Goal: Transaction & Acquisition: Purchase product/service

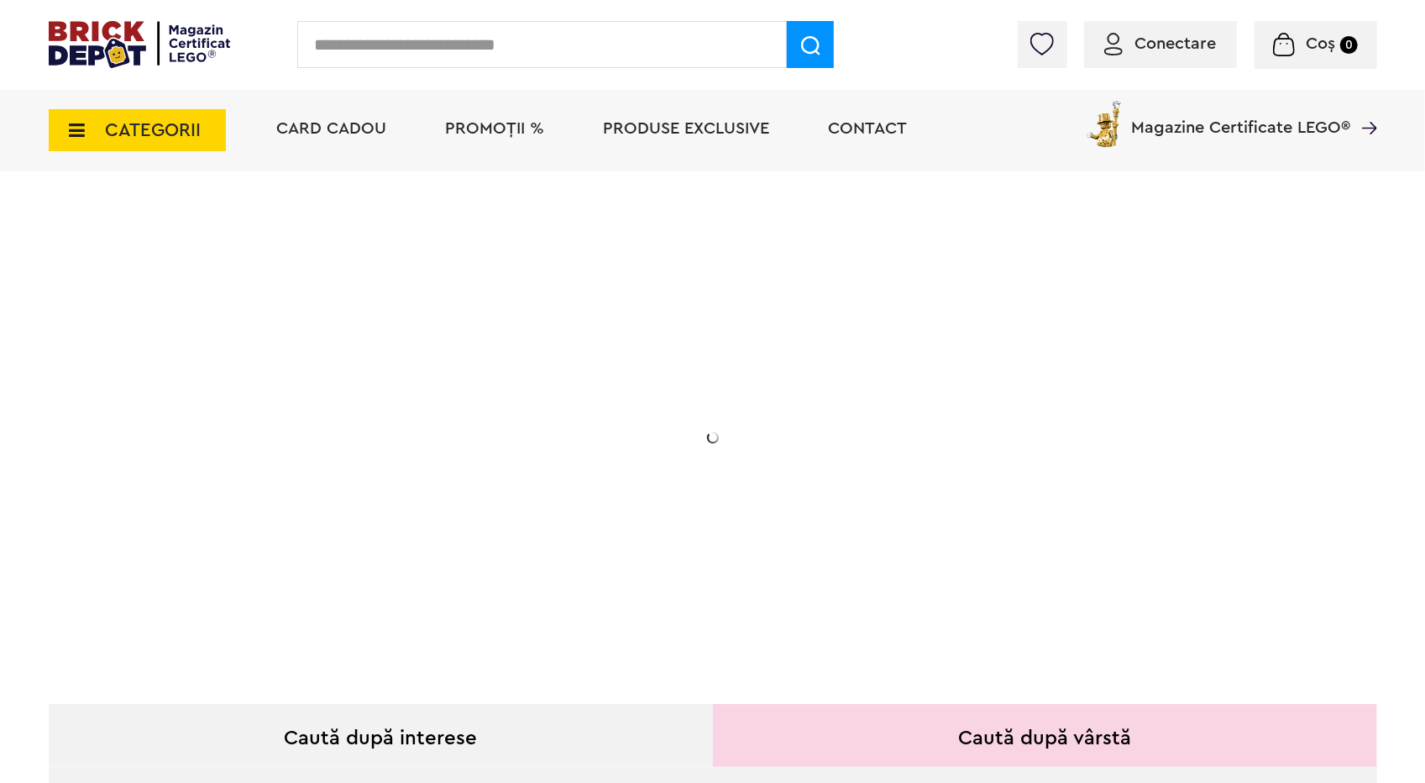
click at [122, 137] on div "CATEGORII Jucării LEGO Card Cadou LEGO Animal Crossing Nou Architecture Nou Art…" at bounding box center [137, 120] width 177 height 61
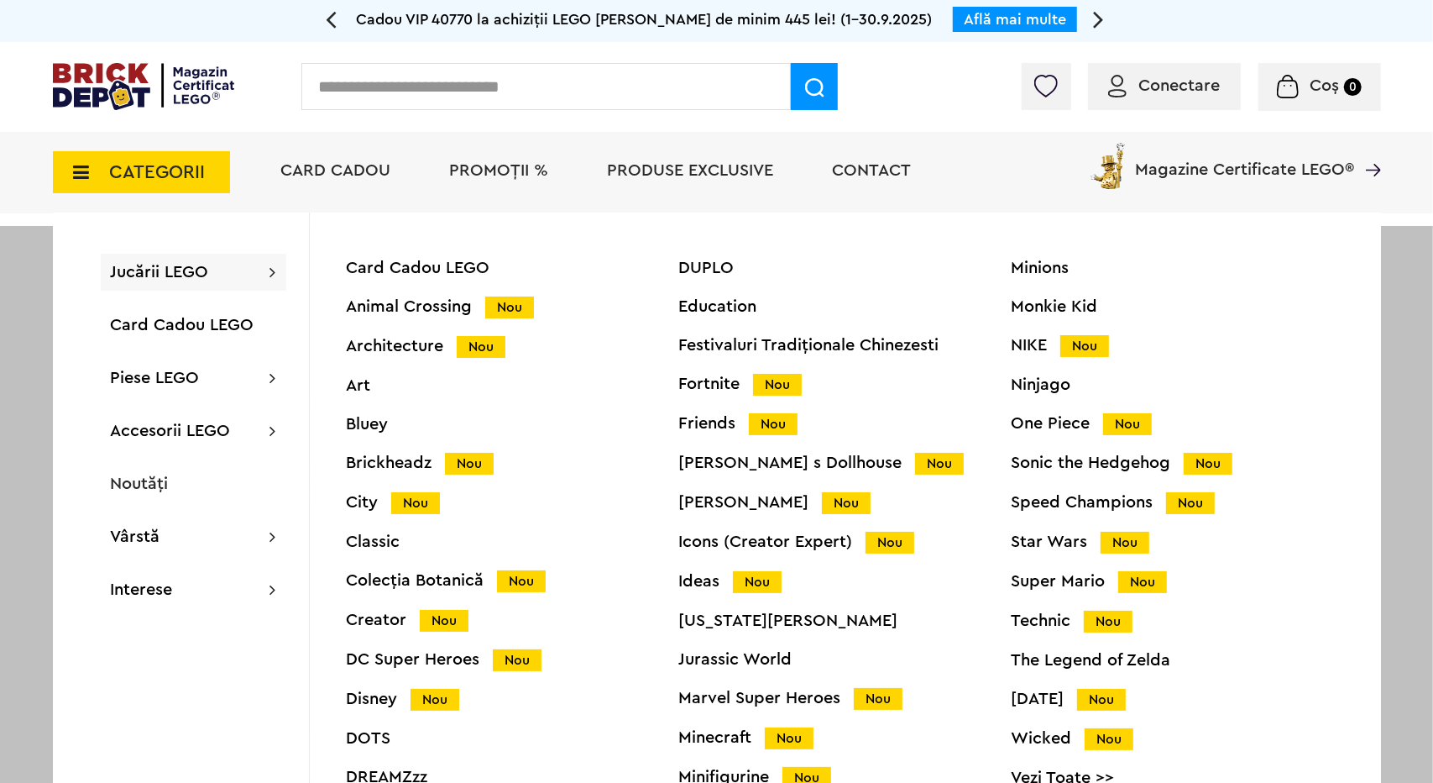
click at [1087, 501] on div "Speed Champions Nou" at bounding box center [1178, 503] width 333 height 18
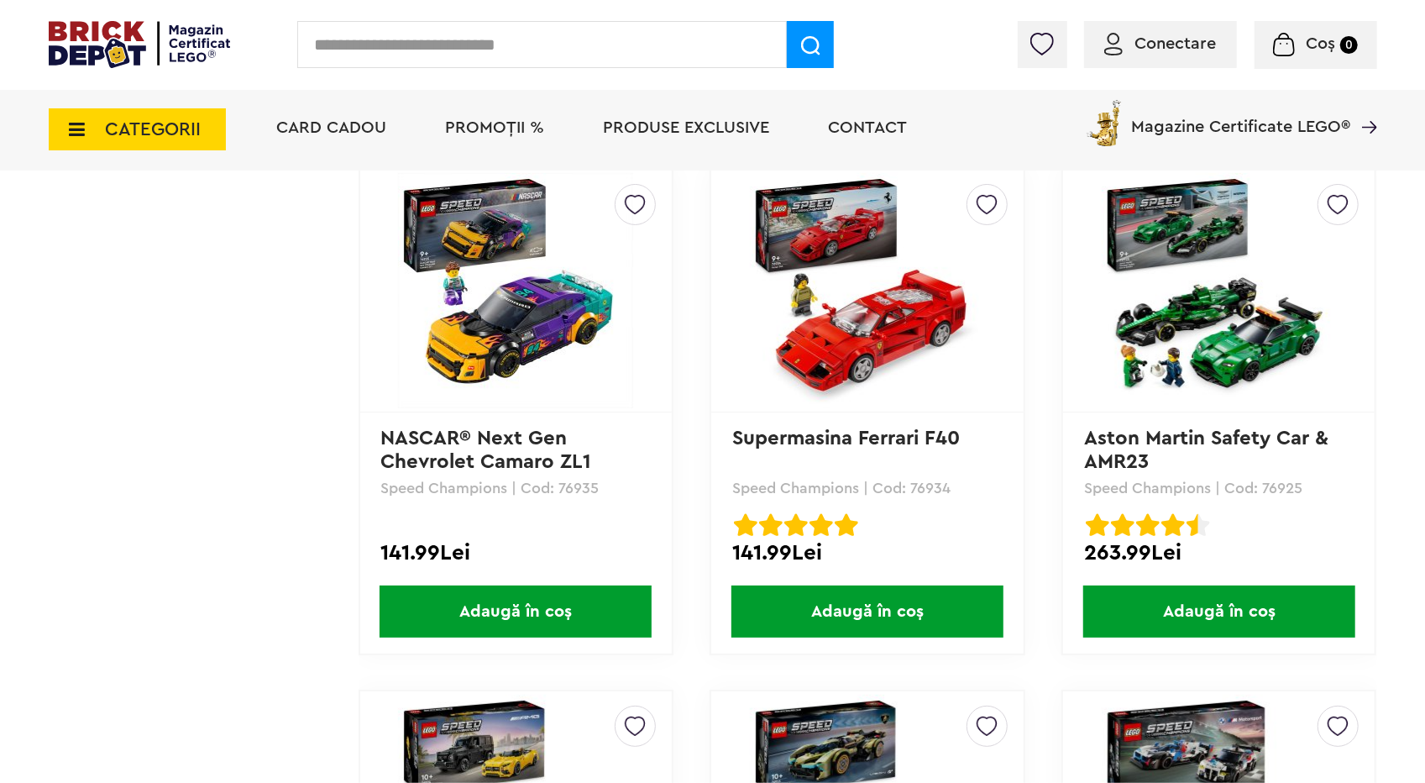
scroll to position [3023, 0]
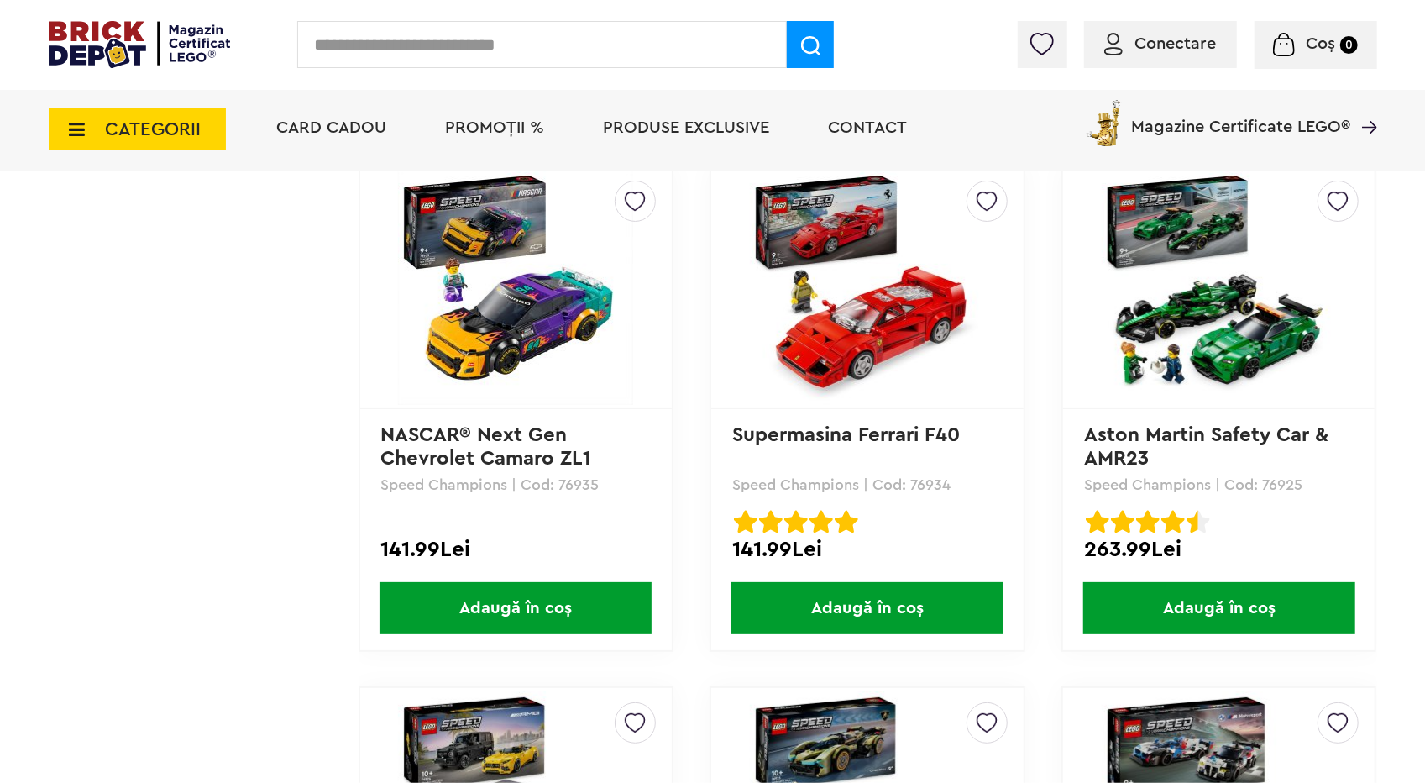
click at [1256, 352] on img at bounding box center [1219, 287] width 235 height 235
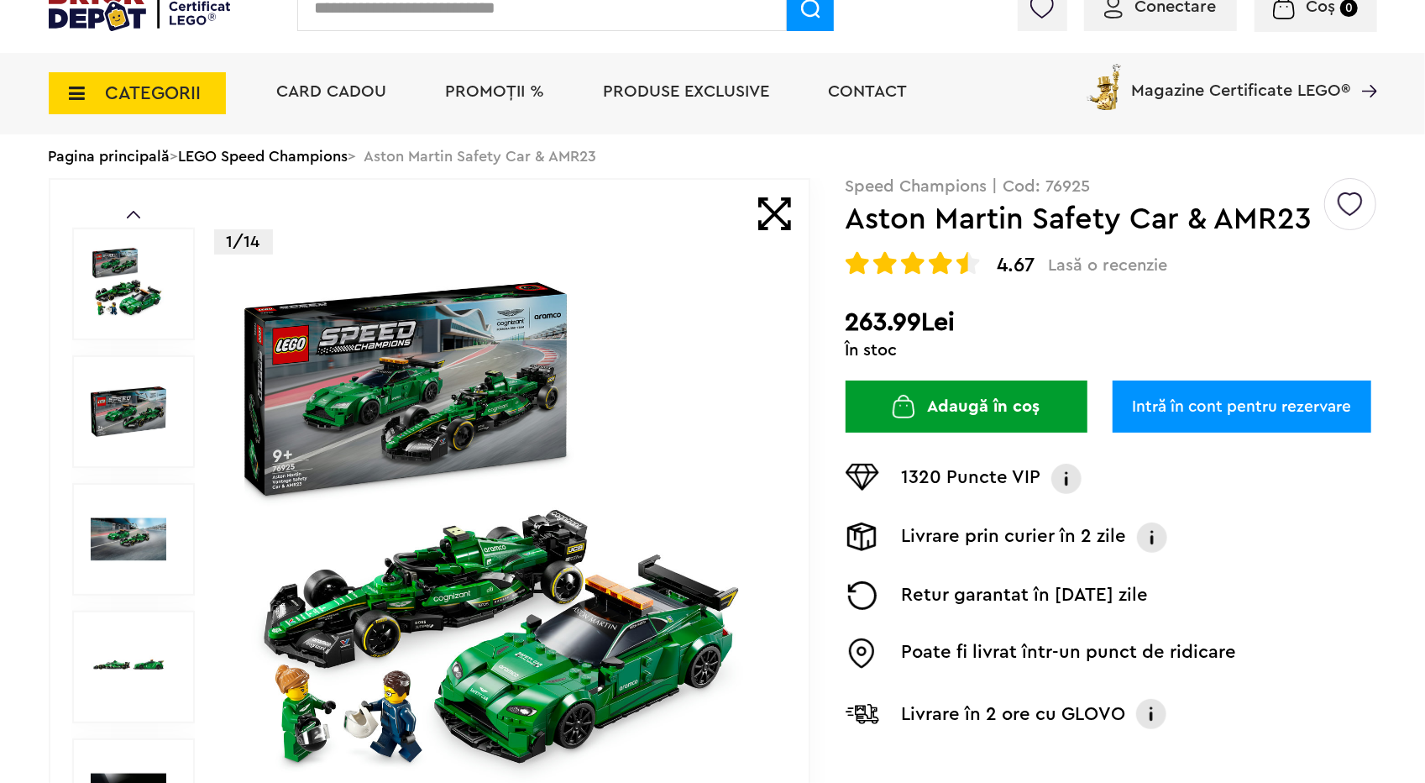
scroll to position [84, 0]
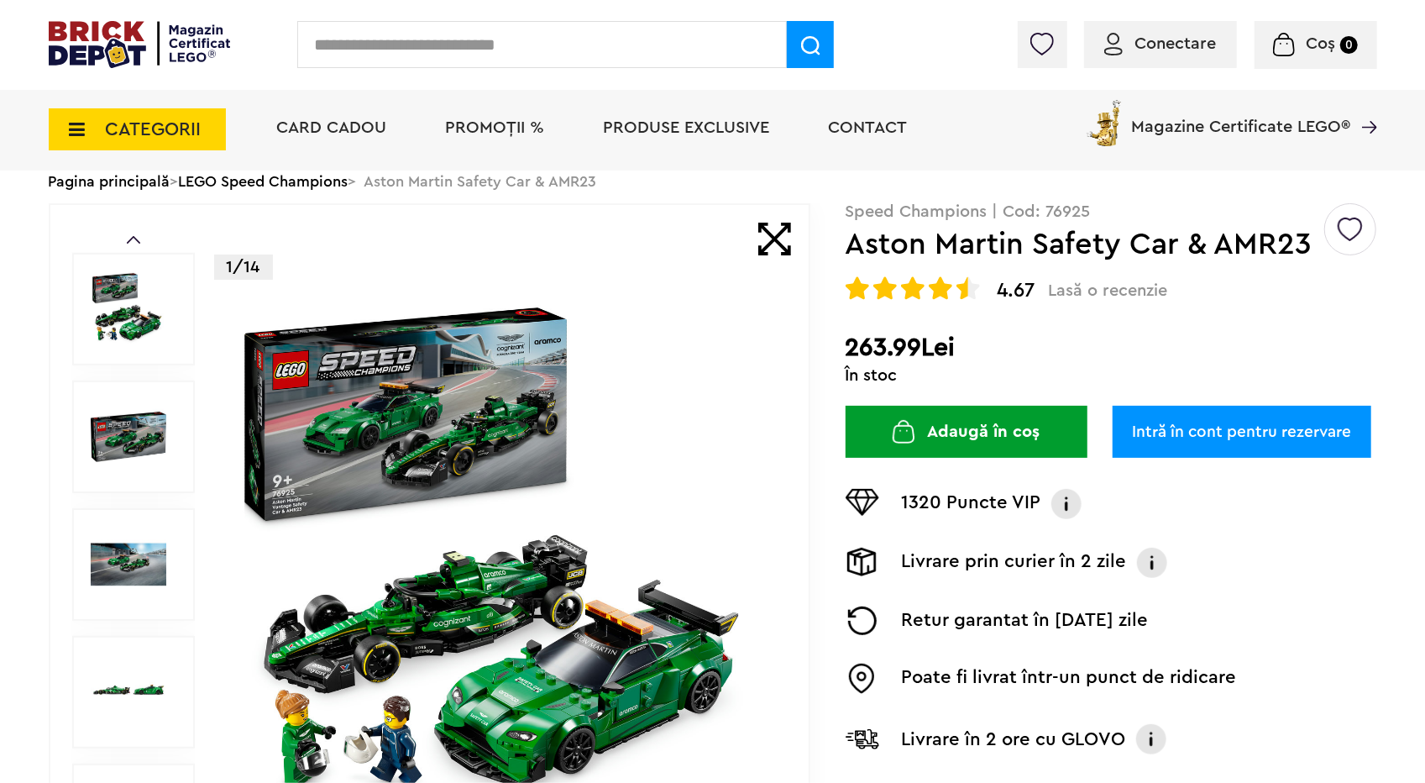
click at [572, 624] on img at bounding box center [501, 564] width 541 height 541
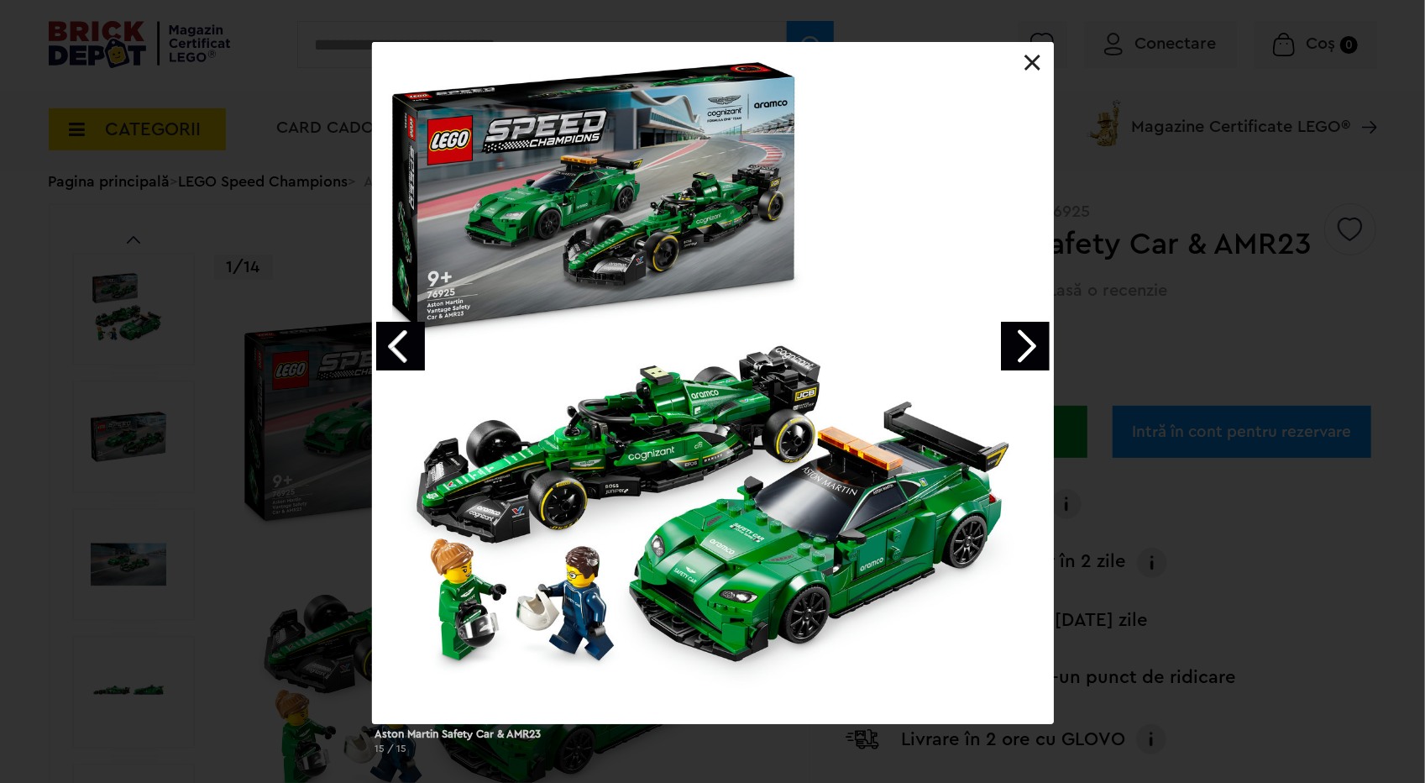
click at [1024, 347] on link "Next image" at bounding box center [1025, 346] width 49 height 49
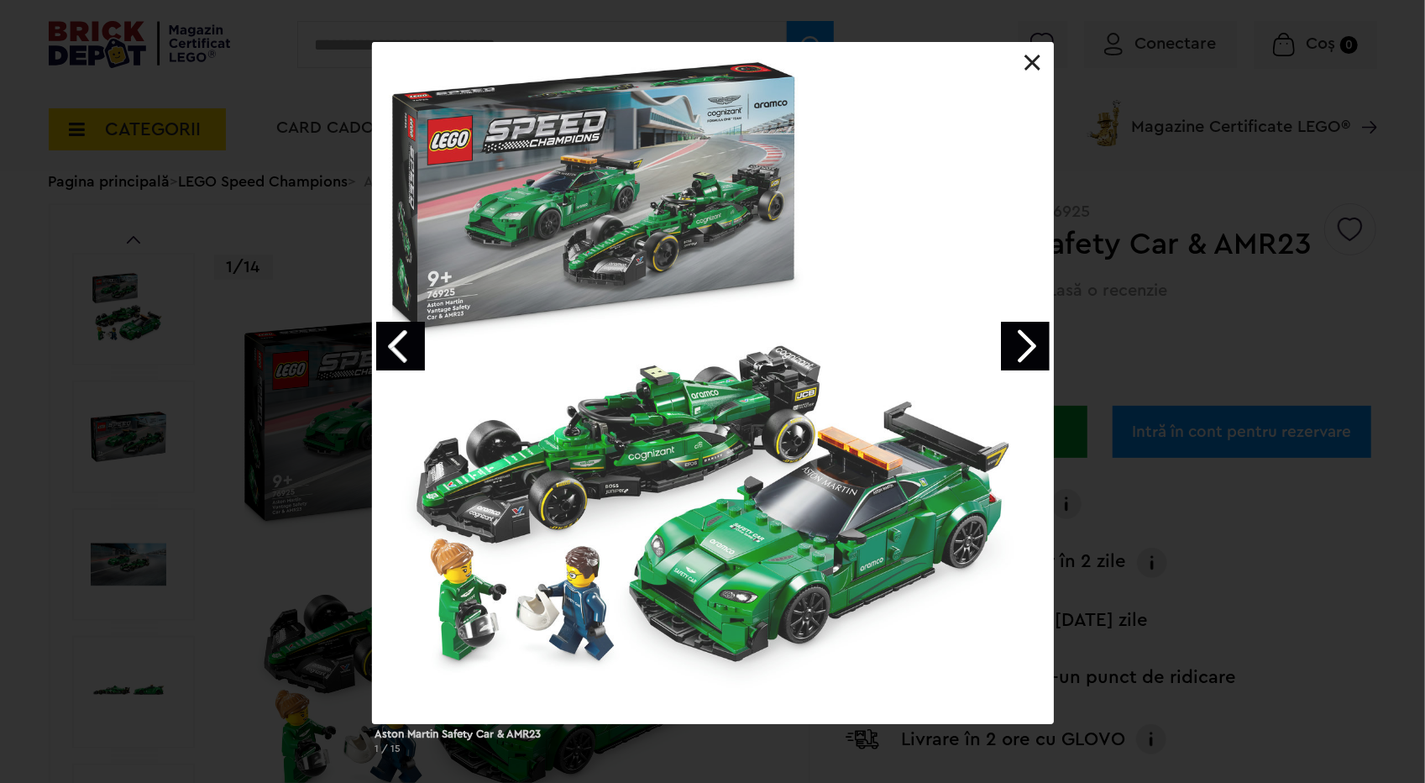
click at [1024, 347] on link "Next image" at bounding box center [1025, 346] width 49 height 49
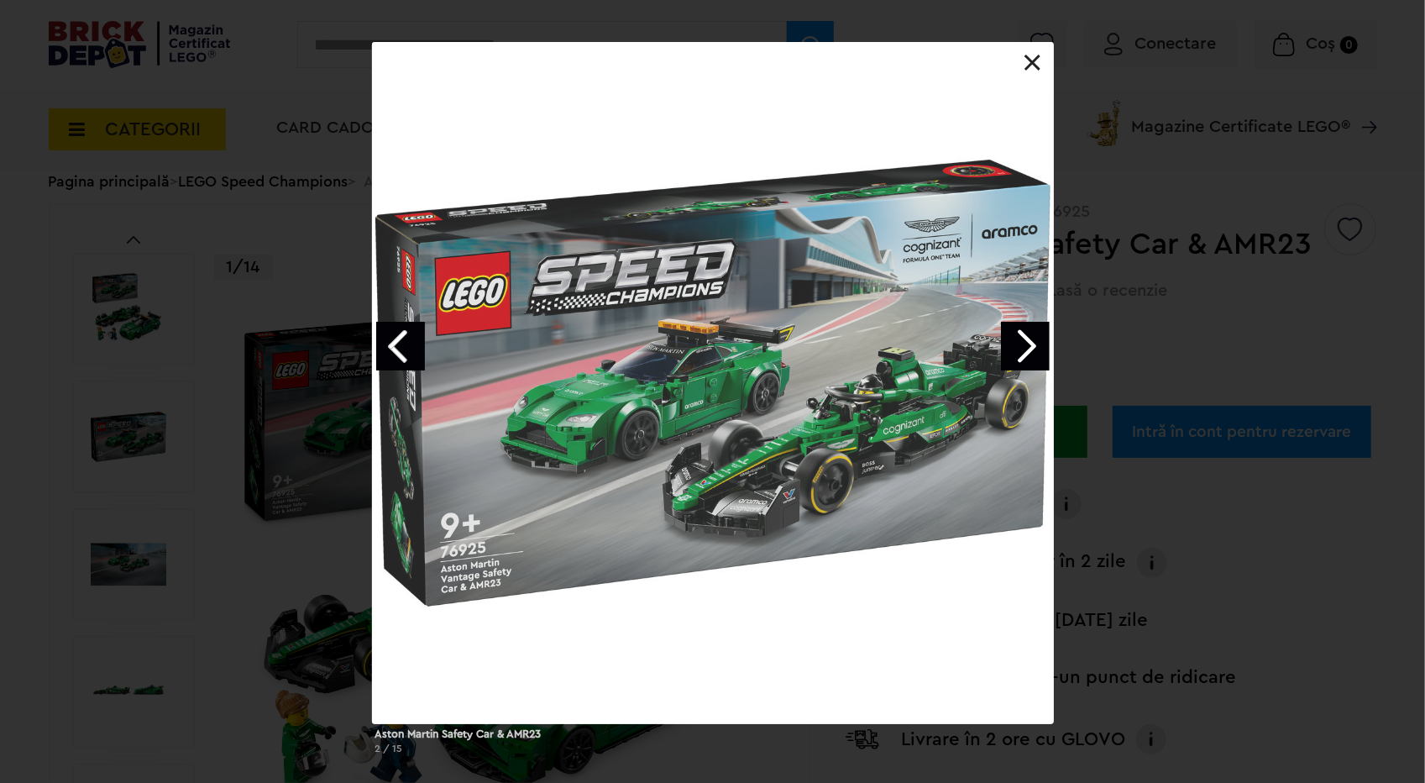
click at [1024, 347] on link "Next image" at bounding box center [1025, 346] width 49 height 49
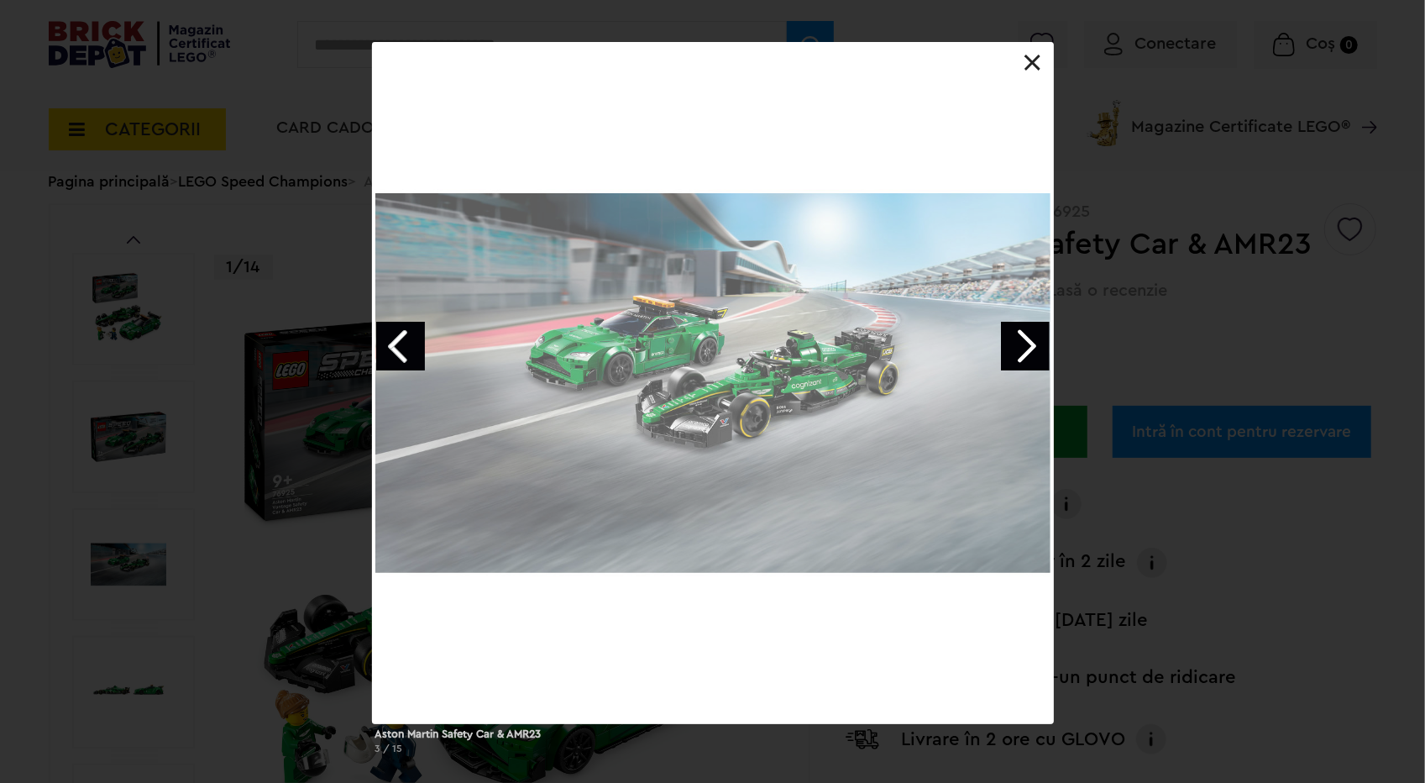
click at [1024, 347] on link "Next image" at bounding box center [1025, 346] width 49 height 49
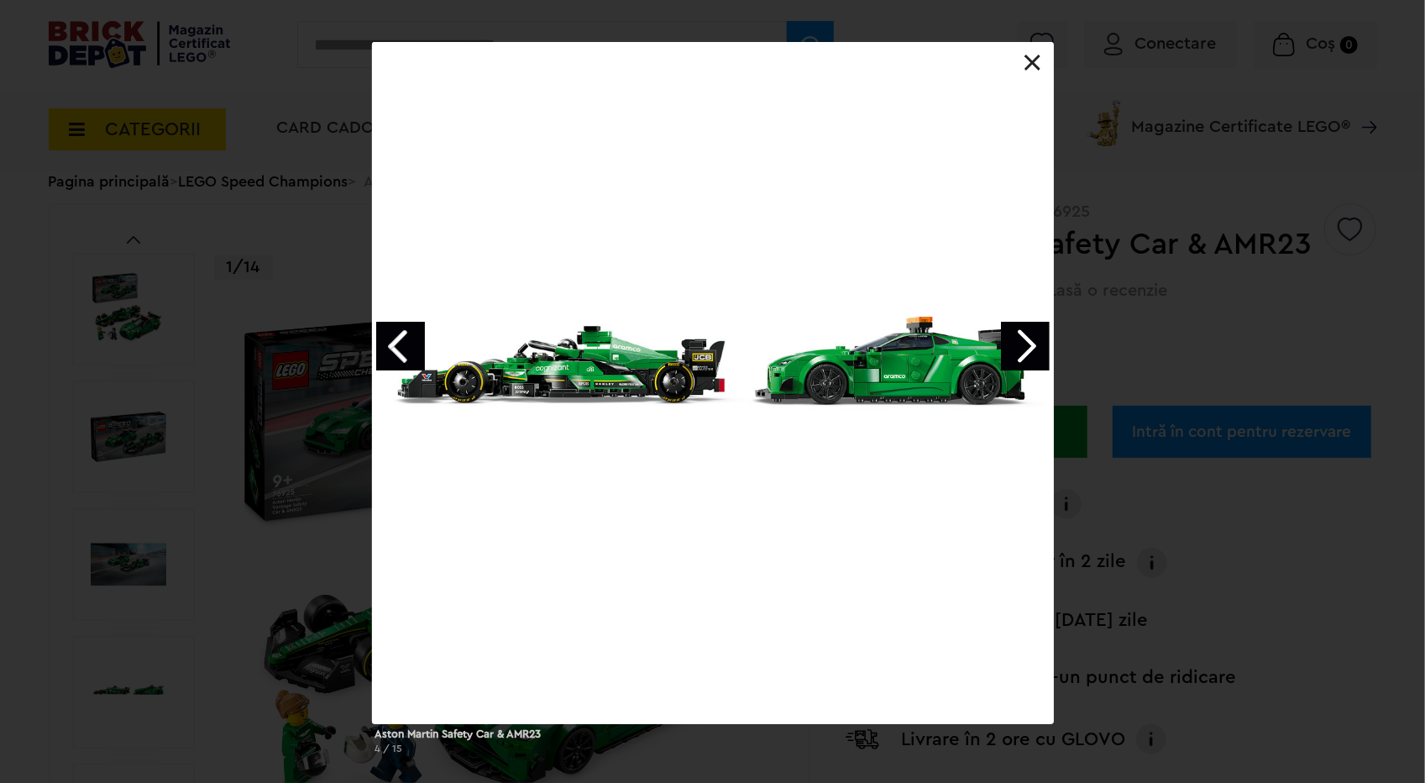
click at [1024, 347] on link "Next image" at bounding box center [1025, 346] width 49 height 49
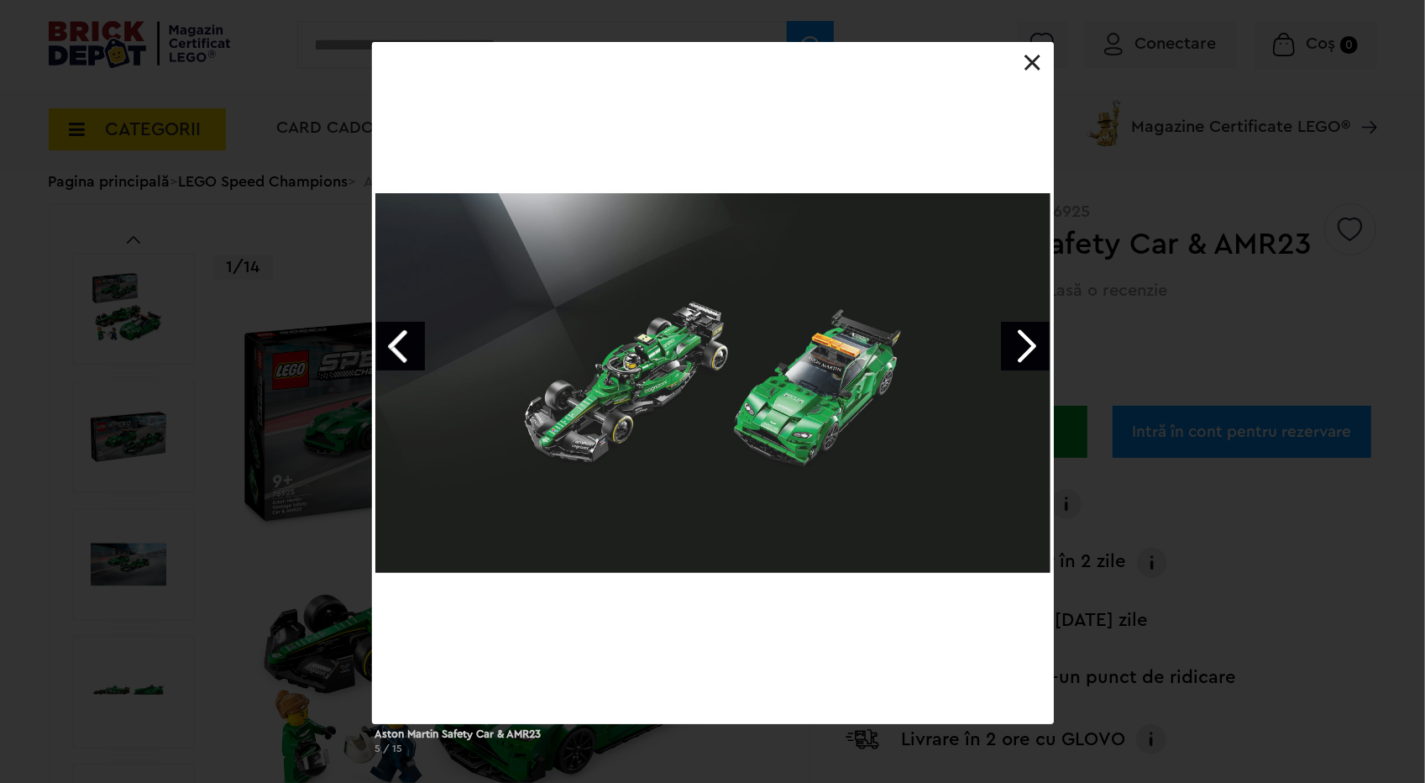
click at [1024, 347] on link "Next image" at bounding box center [1025, 346] width 49 height 49
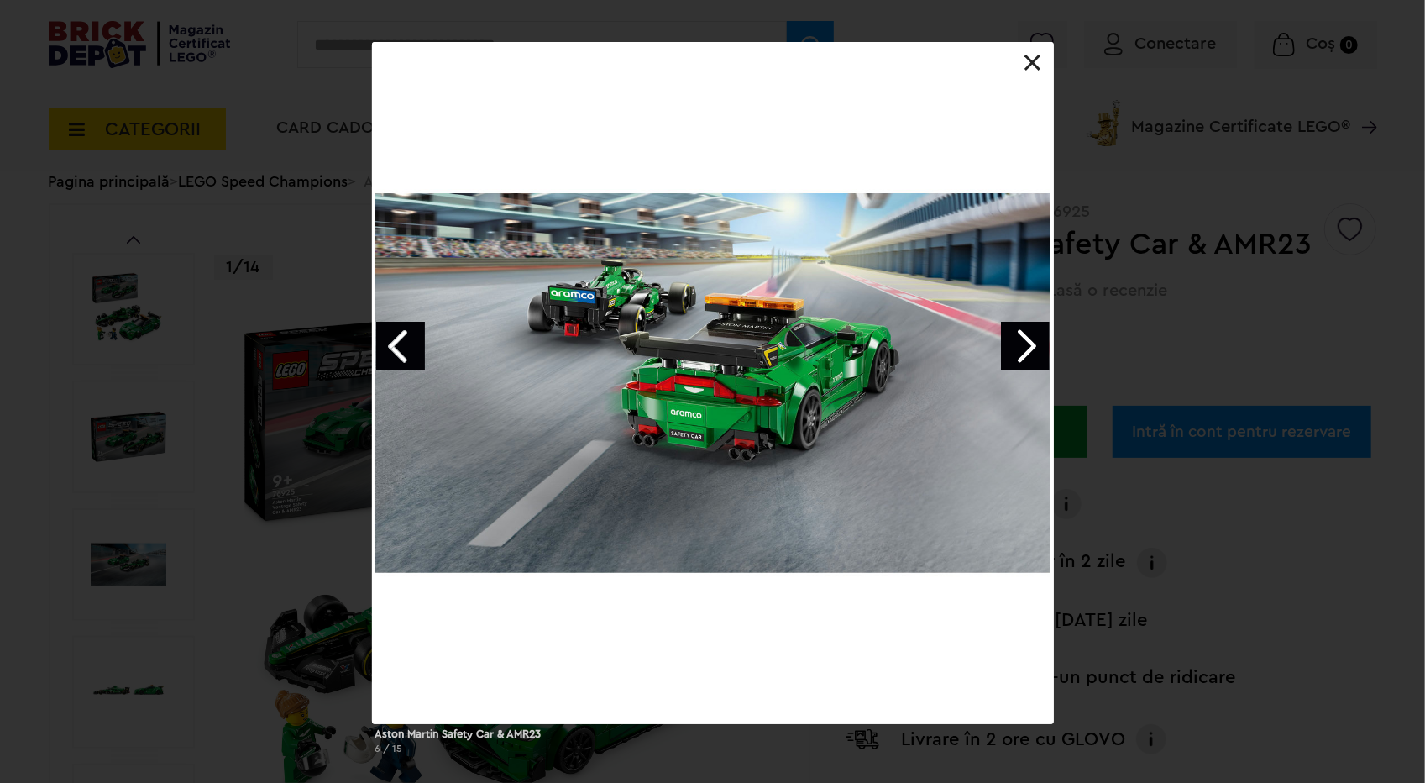
click at [1024, 347] on link "Next image" at bounding box center [1025, 346] width 49 height 49
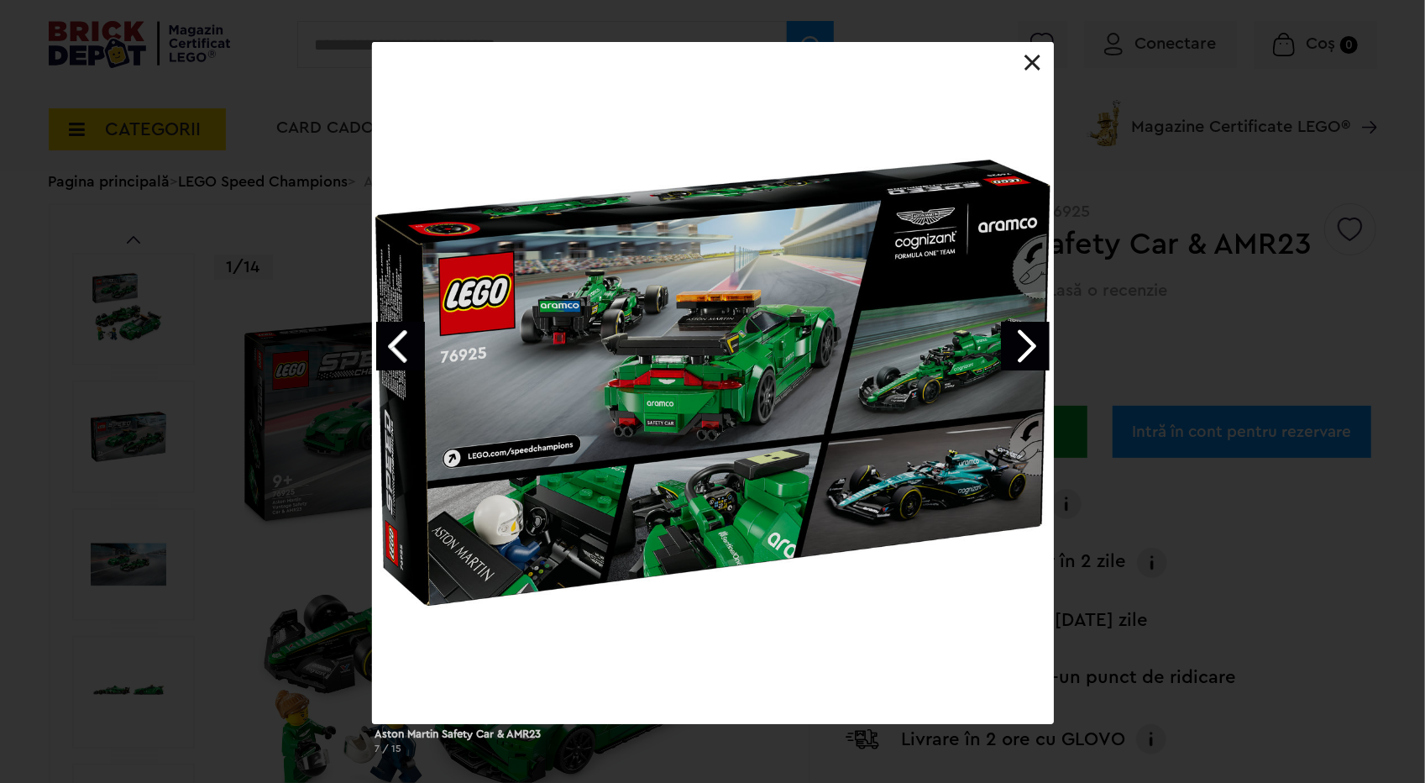
click at [1009, 341] on link "Next image" at bounding box center [1025, 346] width 49 height 49
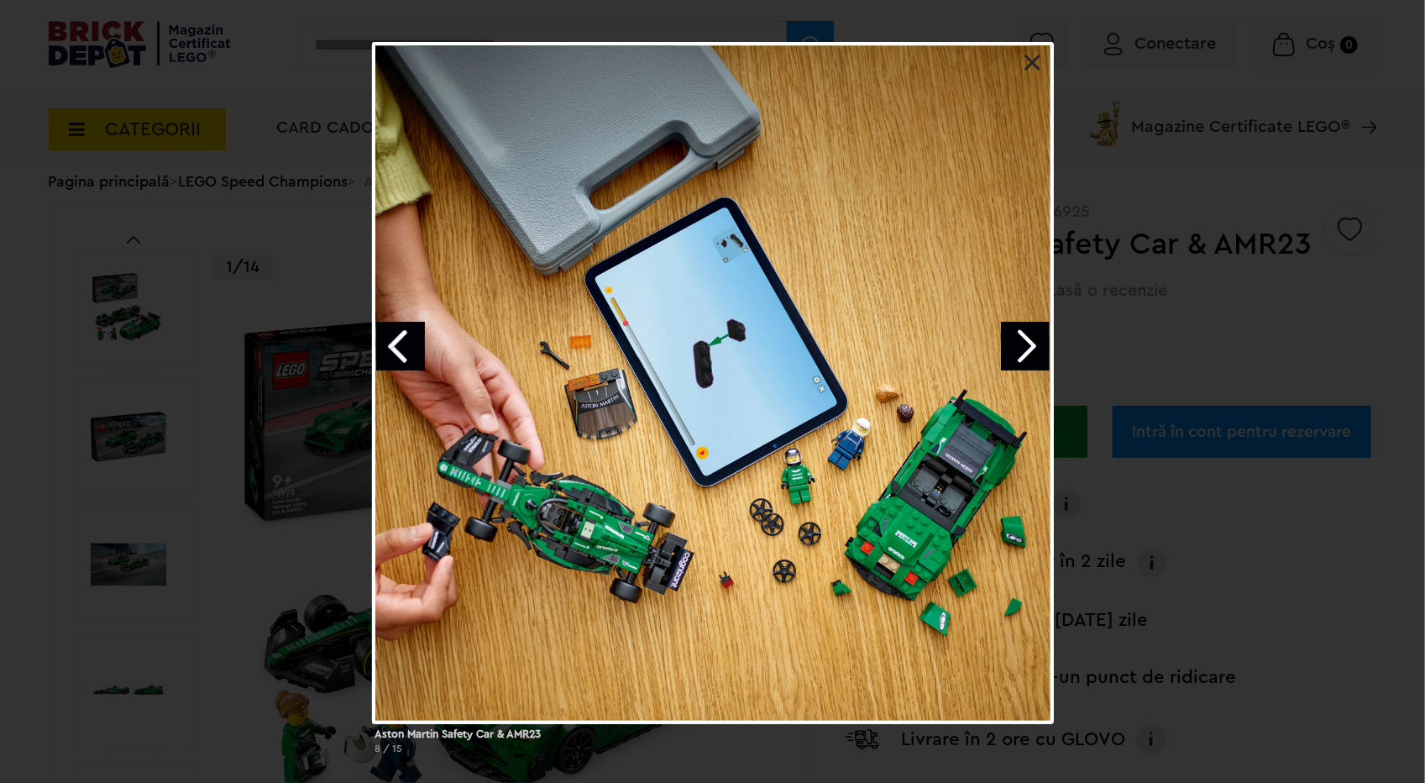
click at [1009, 341] on link "Next image" at bounding box center [1025, 346] width 49 height 49
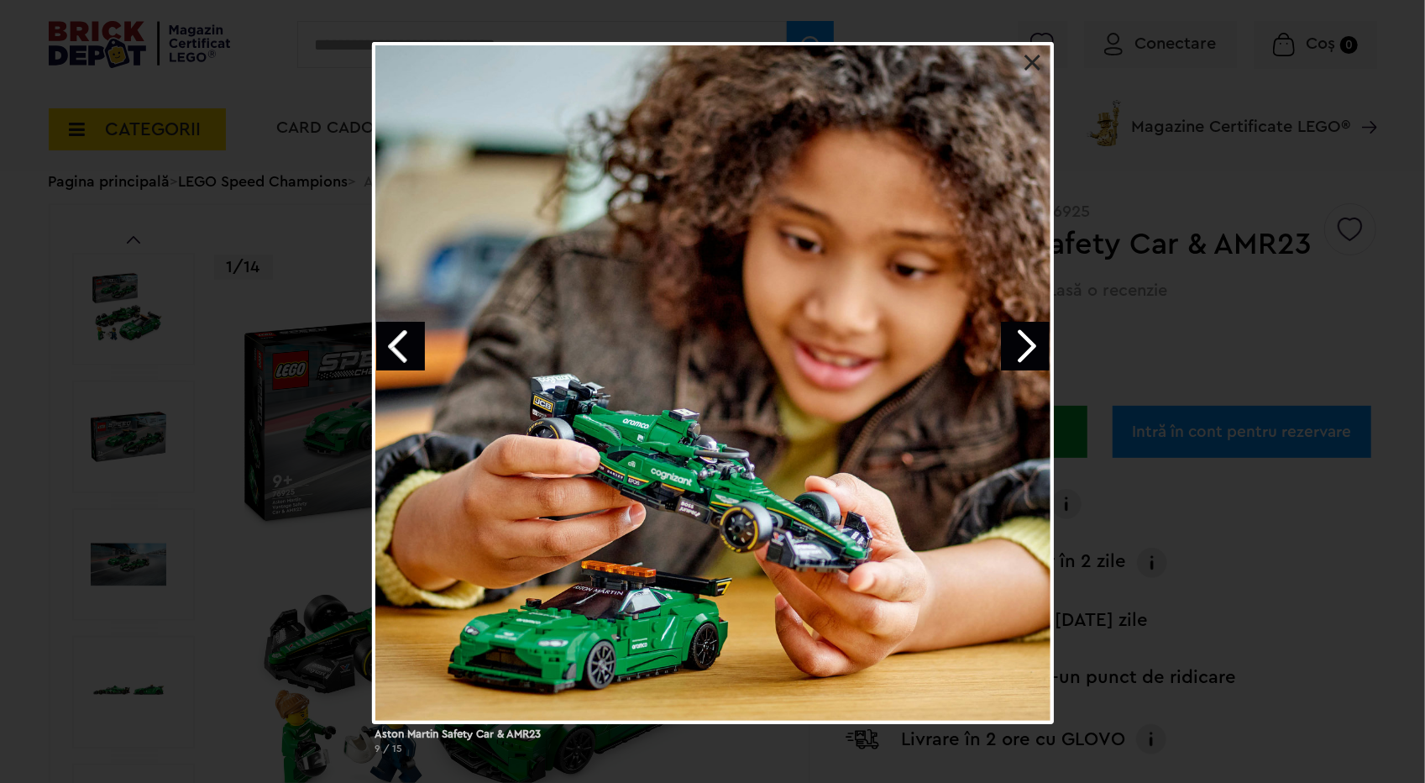
click at [1009, 341] on link "Next image" at bounding box center [1025, 346] width 49 height 49
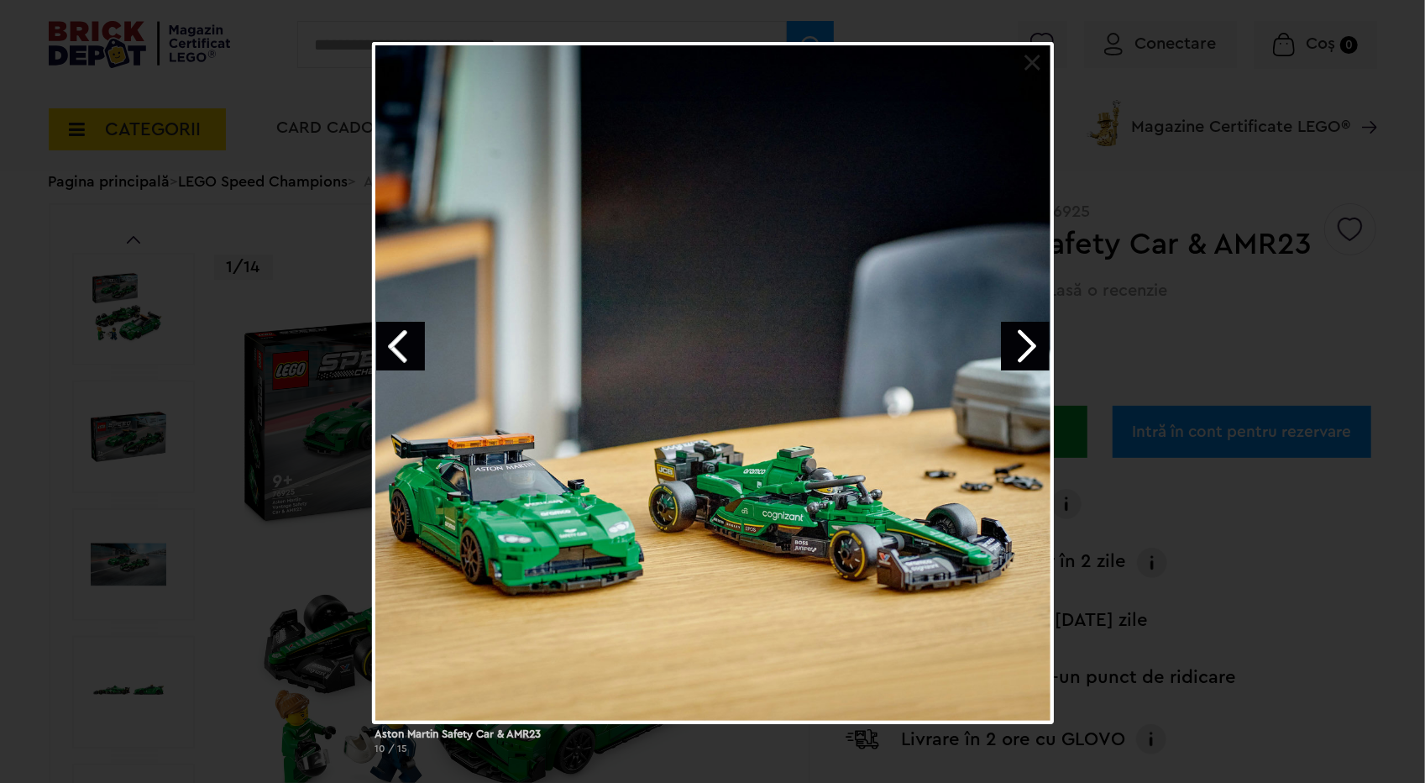
click at [1009, 341] on link "Next image" at bounding box center [1025, 346] width 49 height 49
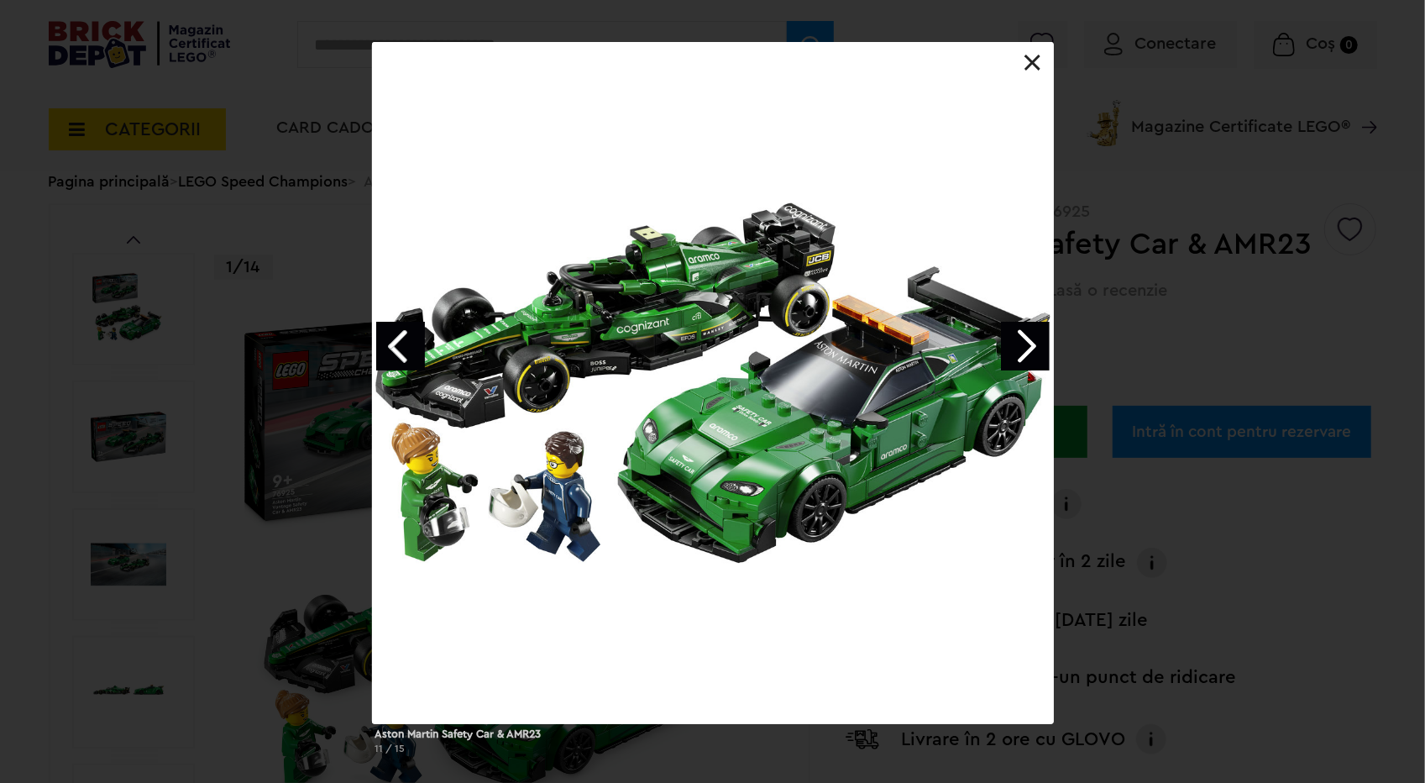
click at [1009, 341] on link "Next image" at bounding box center [1025, 346] width 49 height 49
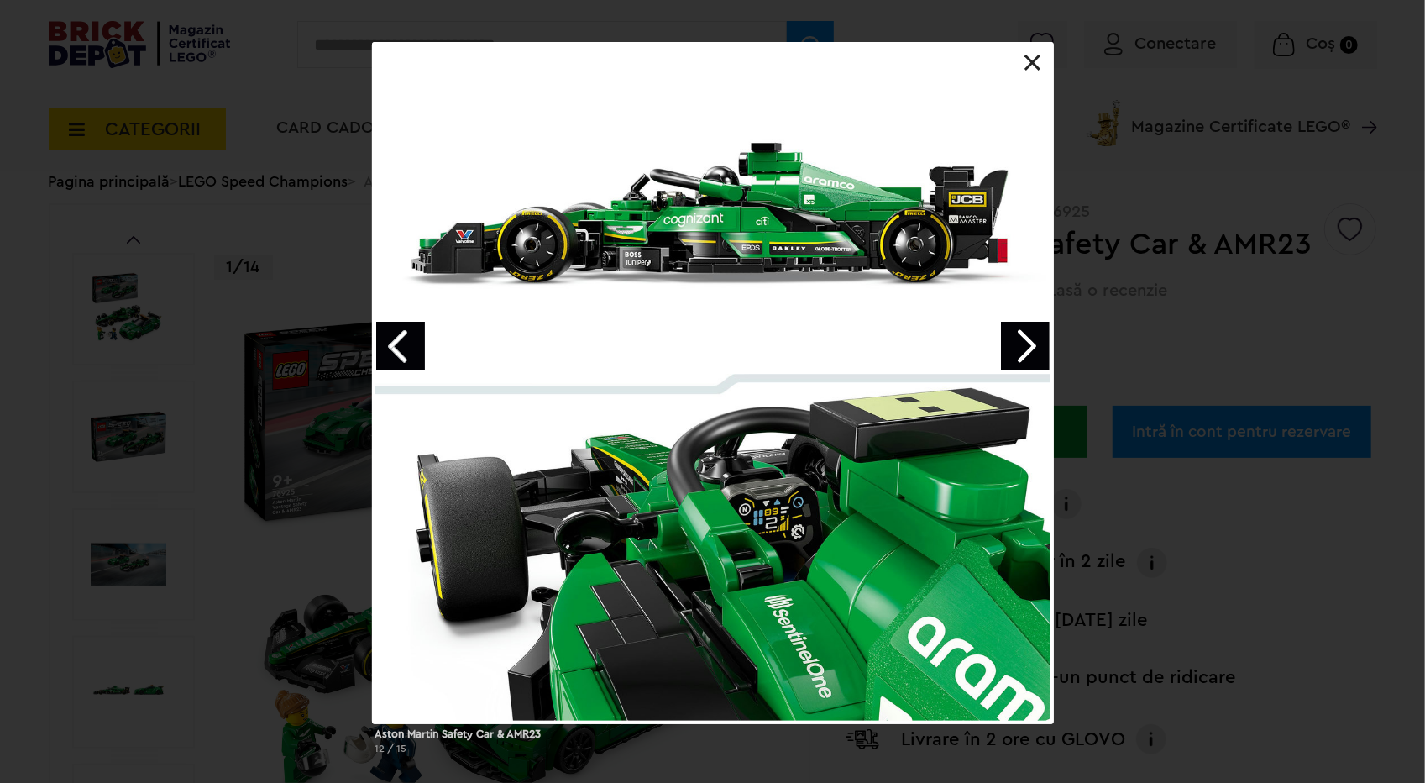
click at [1009, 341] on link "Next image" at bounding box center [1025, 346] width 49 height 49
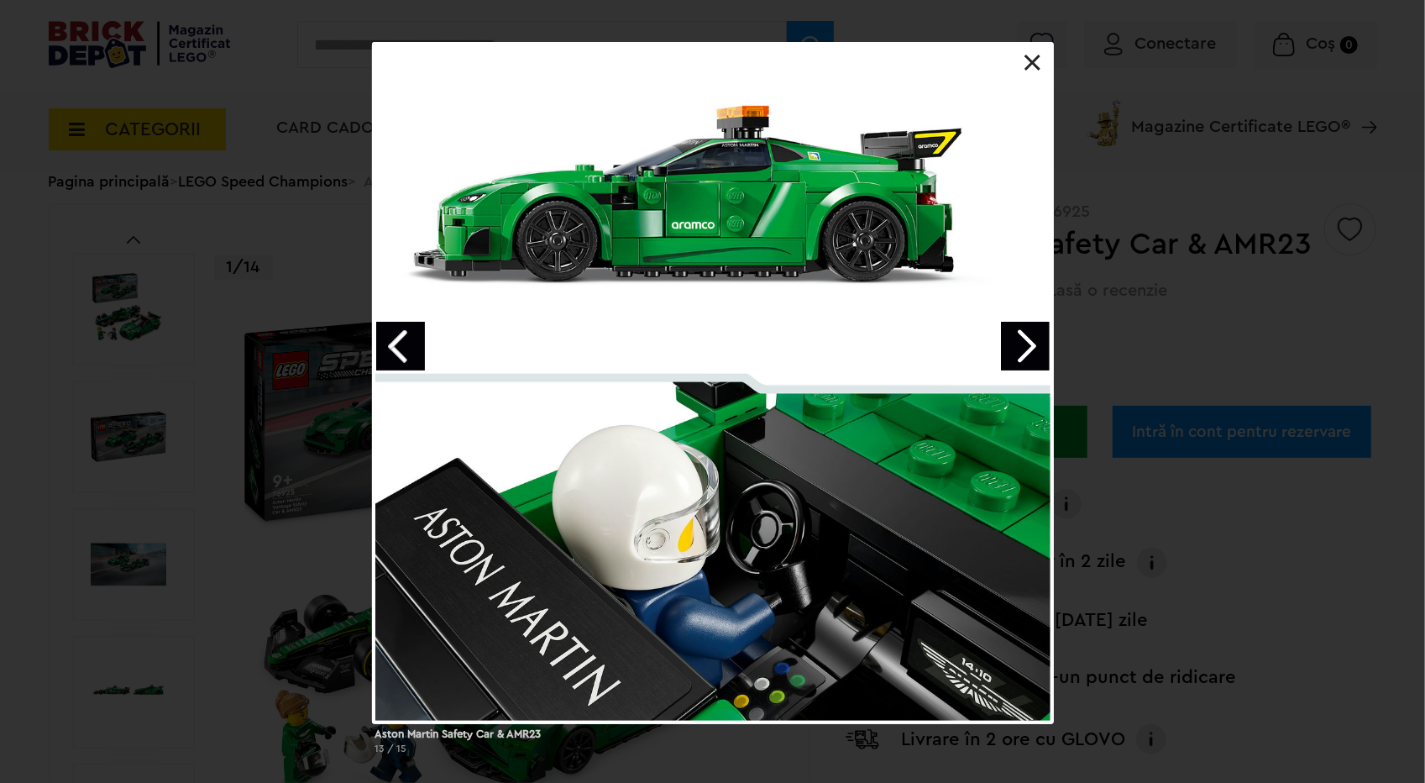
click at [1009, 341] on link "Next image" at bounding box center [1025, 346] width 49 height 49
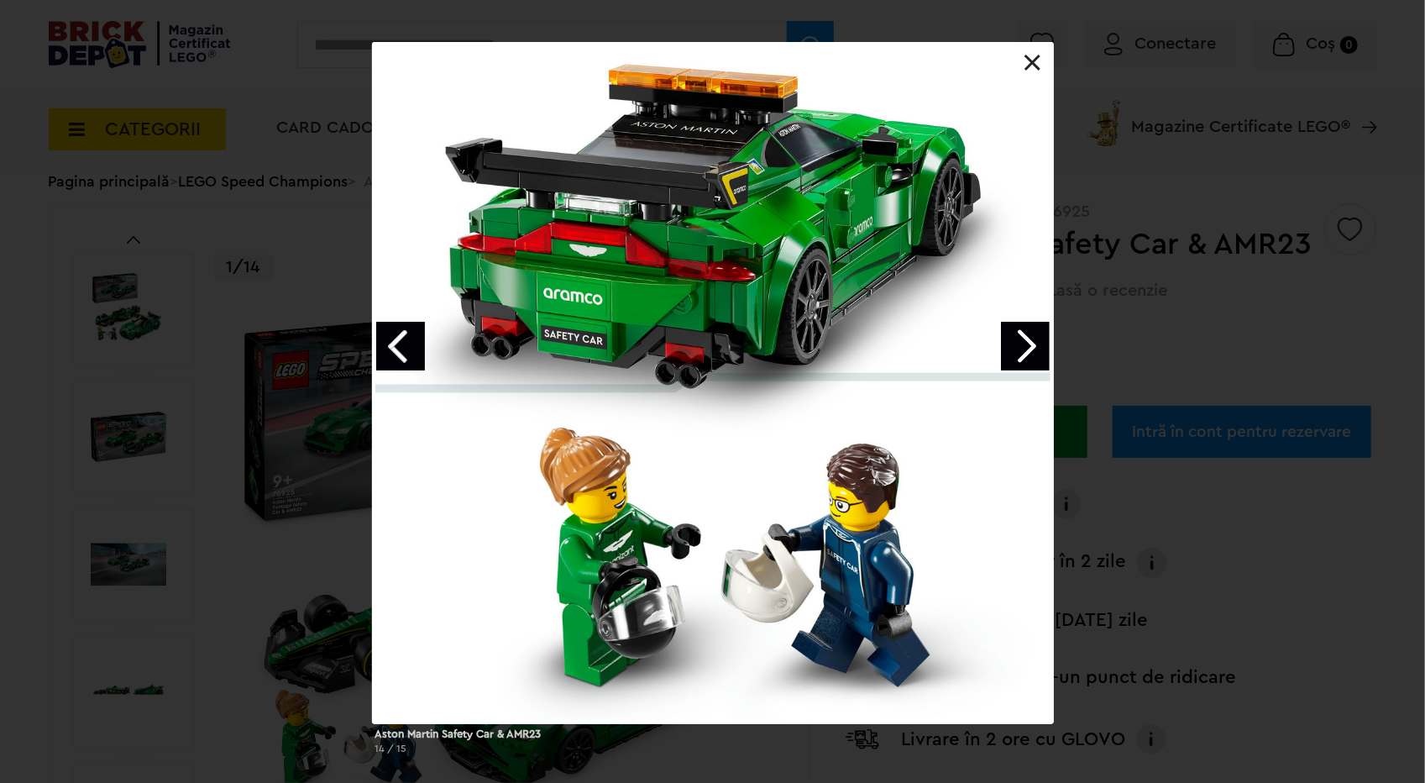
click at [1040, 61] on link at bounding box center [1032, 63] width 17 height 17
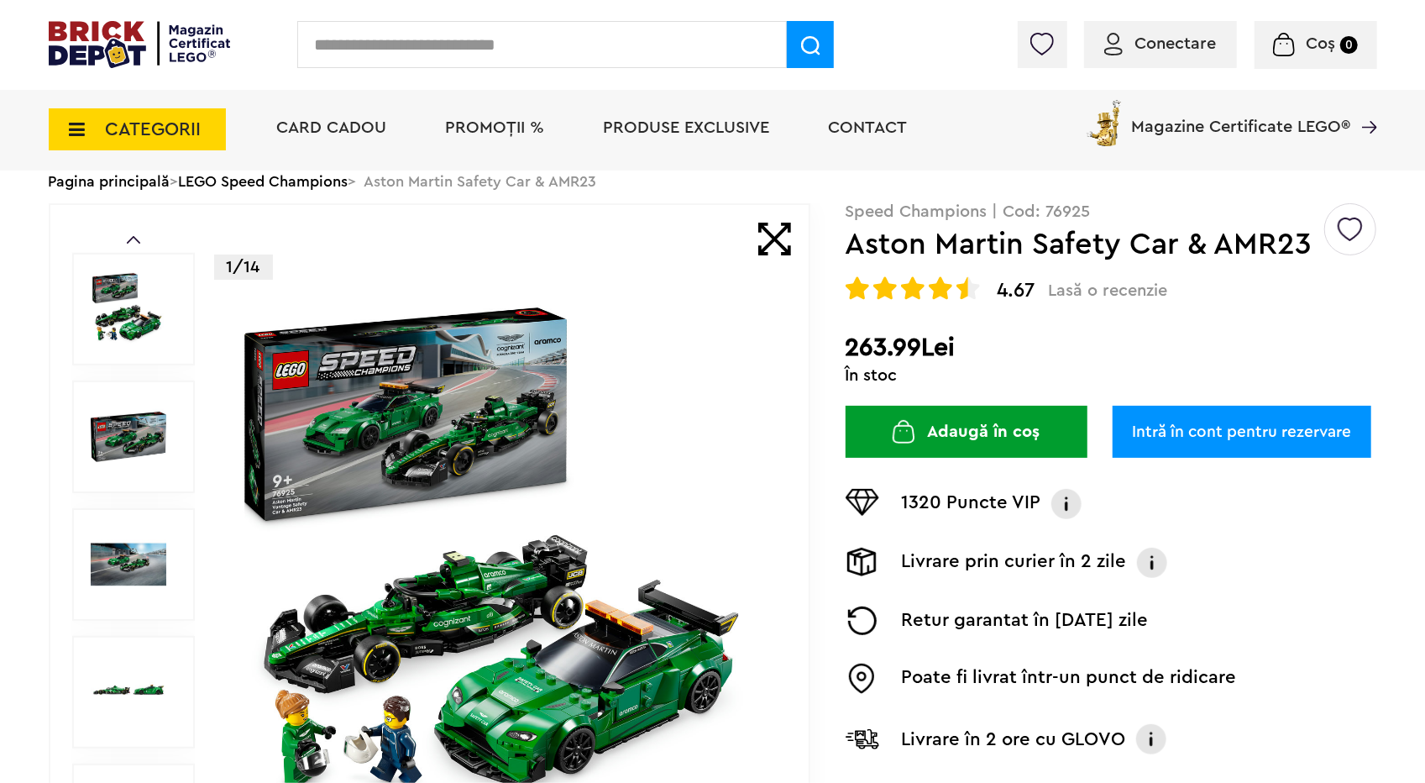
click at [989, 422] on button "Adaugă în coș" at bounding box center [967, 432] width 242 height 52
